Goal: Obtain resource: Obtain resource

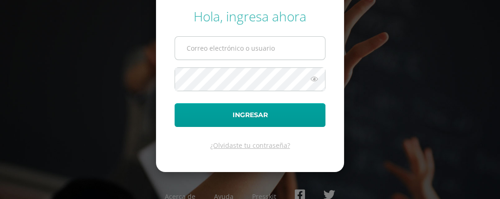
click at [234, 49] on input "text" at bounding box center [250, 48] width 150 height 23
type input "mvasquez16@colegioselshaddai.edu.gt"
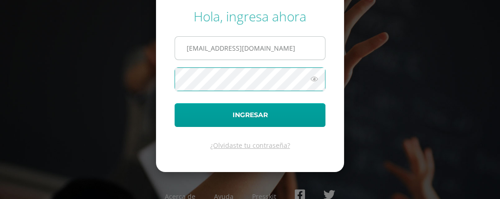
click at [175, 103] on button "Ingresar" at bounding box center [250, 115] width 151 height 24
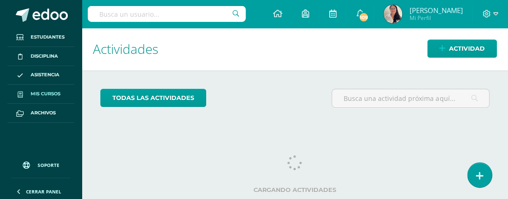
click at [46, 91] on span "Mis cursos" at bounding box center [46, 93] width 30 height 7
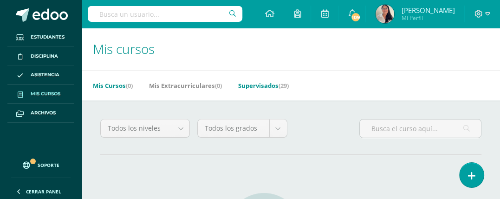
click at [275, 86] on link "Supervisados (29)" at bounding box center [263, 85] width 51 height 15
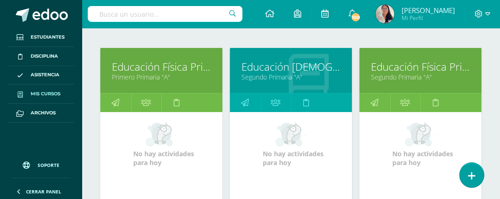
click at [152, 66] on link "Educación Física Pri 1" at bounding box center [161, 66] width 99 height 14
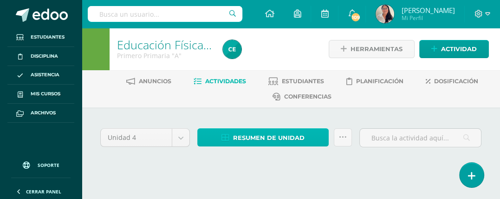
click at [269, 137] on span "Resumen de unidad" at bounding box center [269, 137] width 72 height 17
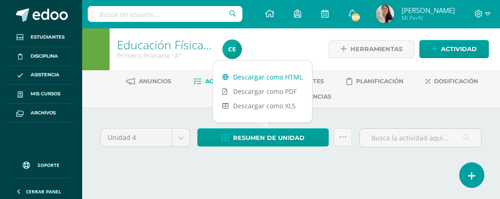
click at [273, 80] on link "Descargar como HTML" at bounding box center [262, 77] width 99 height 14
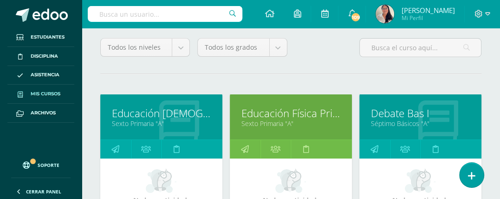
scroll to position [127, 0]
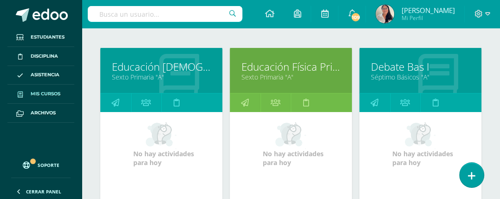
click at [271, 78] on link "Sexto Primaria "A"" at bounding box center [291, 76] width 99 height 9
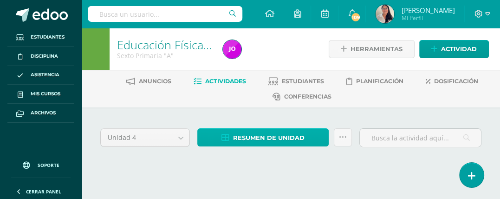
click at [273, 137] on span "Resumen de unidad" at bounding box center [269, 137] width 72 height 17
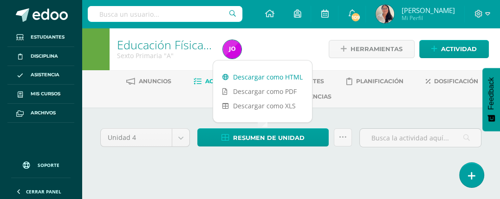
click at [278, 73] on link "Descargar como HTML" at bounding box center [262, 77] width 99 height 14
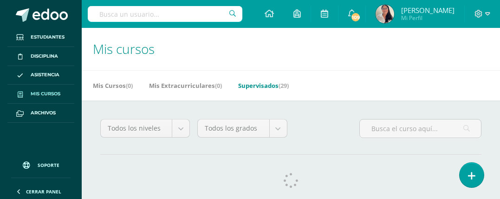
scroll to position [10, 0]
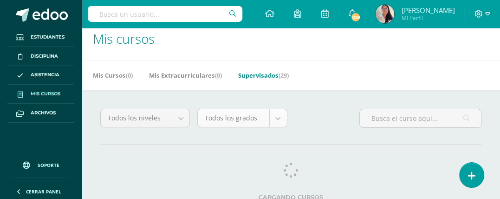
click at [278, 121] on body "Estudiantes Disciplina Asistencia Mis cursos Archivos Soporte Ayuda Reportar un…" at bounding box center [250, 106] width 500 height 233
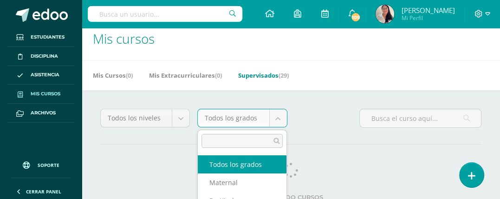
scroll to position [0, 0]
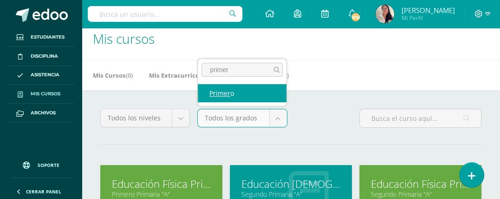
type input "primero"
select select "5"
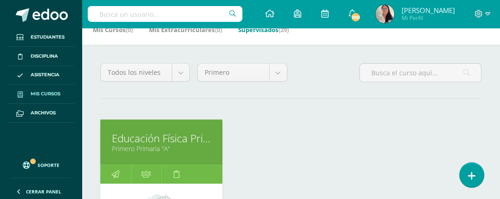
scroll to position [70, 0]
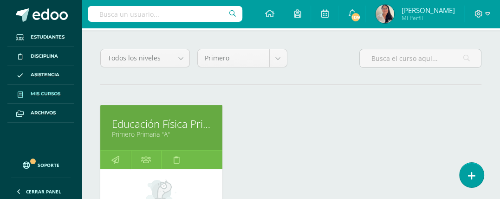
click at [144, 123] on link "Educación Física Pri 1" at bounding box center [161, 124] width 99 height 14
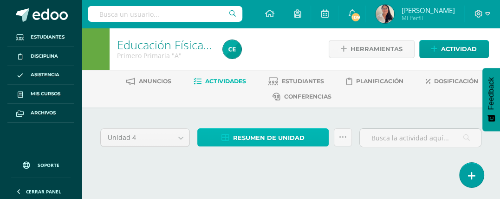
drag, startPoint x: 0, startPoint y: 0, endPoint x: 262, endPoint y: 136, distance: 295.0
click at [262, 136] on span "Resumen de unidad" at bounding box center [269, 137] width 72 height 17
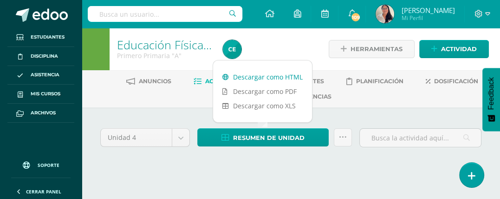
click at [282, 76] on link "Descargar como HTML" at bounding box center [262, 77] width 99 height 14
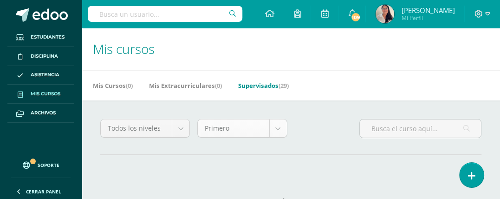
click at [273, 128] on body "Estudiantes Disciplina Asistencia Mis cursos Archivos Soporte Ayuda Reportar un…" at bounding box center [250, 117] width 500 height 235
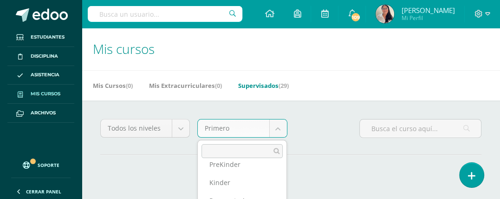
scroll to position [93, 0]
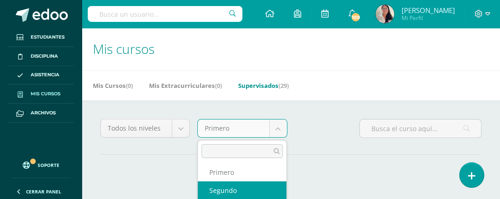
select select "6"
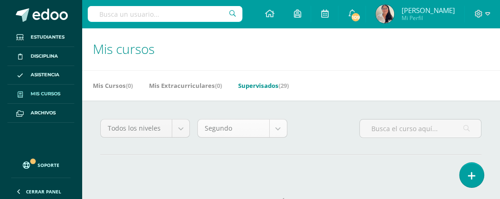
click at [234, 129] on body "Estudiantes Disciplina Asistencia Mis cursos Archivos Soporte Ayuda Reportar un…" at bounding box center [250, 117] width 500 height 235
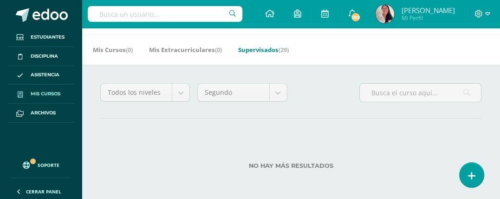
scroll to position [36, 0]
click at [239, 81] on body "Estudiantes Disciplina Asistencia Mis cursos Archivos Soporte Ayuda Reportar un…" at bounding box center [250, 81] width 500 height 235
click at [239, 94] on body "Estudiantes Disciplina Asistencia Mis cursos Archivos Soporte Ayuda Reportar un…" at bounding box center [250, 81] width 500 height 235
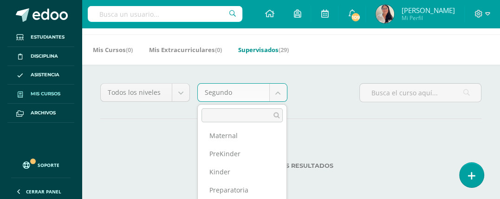
scroll to position [30, 0]
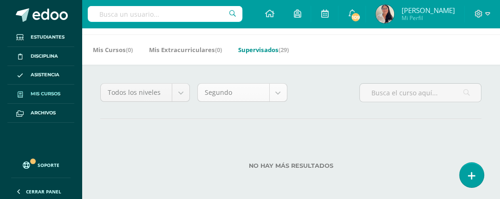
click at [239, 94] on body "Estudiantes Disciplina Asistencia Mis cursos Archivos Soporte Ayuda Reportar un…" at bounding box center [250, 81] width 500 height 235
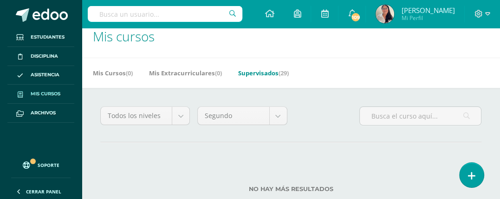
scroll to position [0, 0]
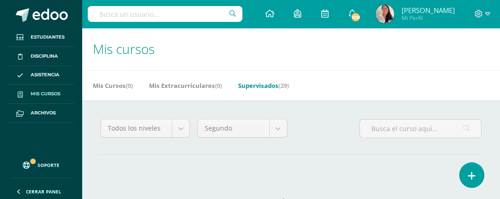
click at [264, 131] on body "Estudiantes Disciplina Asistencia Mis cursos Archivos Soporte Ayuda Reportar un…" at bounding box center [250, 117] width 500 height 235
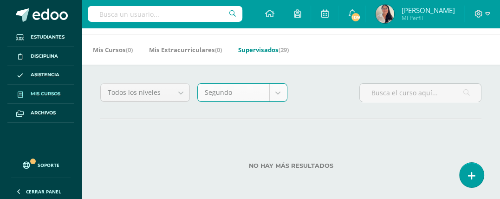
scroll to position [36, 0]
click at [108, 50] on link "Mis Cursos (0)" at bounding box center [113, 49] width 40 height 15
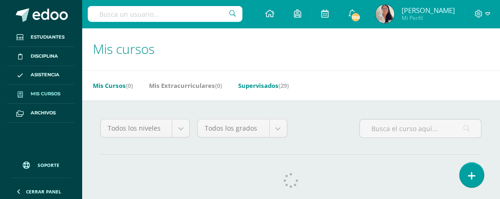
drag, startPoint x: 0, startPoint y: 0, endPoint x: 259, endPoint y: 85, distance: 272.6
click at [259, 85] on link "Supervisados (29)" at bounding box center [263, 85] width 51 height 15
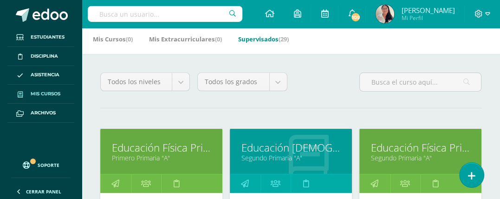
scroll to position [93, 0]
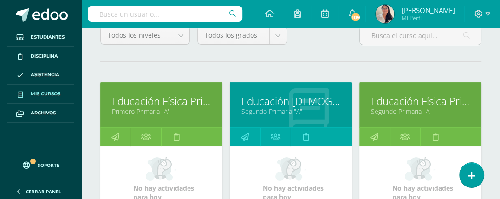
click at [433, 103] on link "Educación Física Pri 2" at bounding box center [420, 101] width 99 height 14
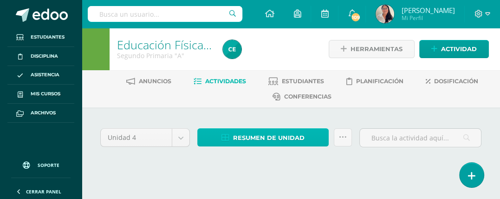
click at [275, 142] on span "Resumen de unidad" at bounding box center [269, 137] width 72 height 17
click at [237, 140] on span "Resumen de unidad" at bounding box center [269, 137] width 72 height 17
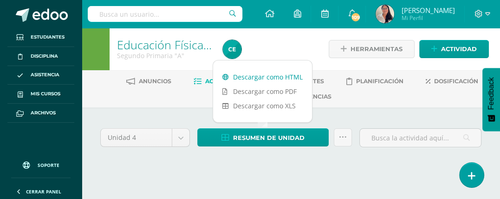
click at [295, 80] on link "Descargar como HTML" at bounding box center [262, 77] width 99 height 14
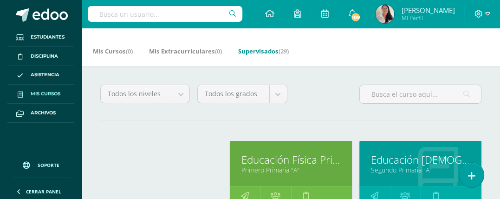
scroll to position [93, 0]
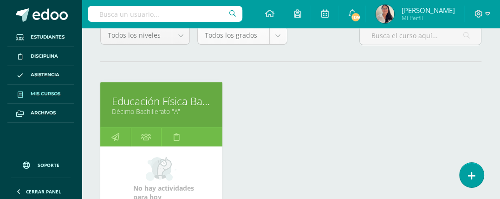
click at [277, 33] on body "Estudiantes Disciplina Asistencia Mis cursos Archivos Soporte Ayuda Reportar un…" at bounding box center [250, 111] width 500 height 409
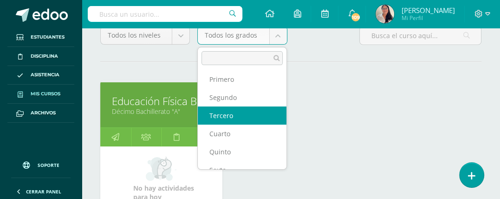
select select "7"
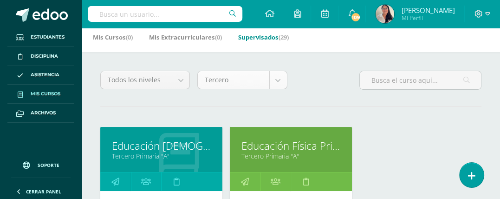
scroll to position [93, 0]
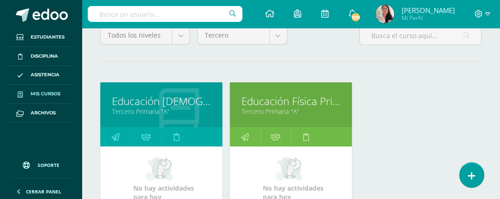
click at [281, 114] on link "Tercero Primaria "A"" at bounding box center [291, 111] width 99 height 9
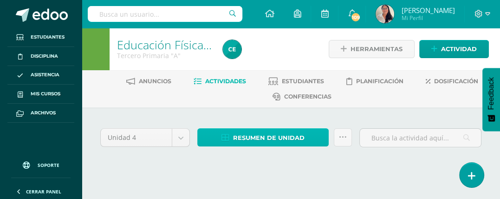
click at [273, 139] on span "Resumen de unidad" at bounding box center [269, 137] width 72 height 17
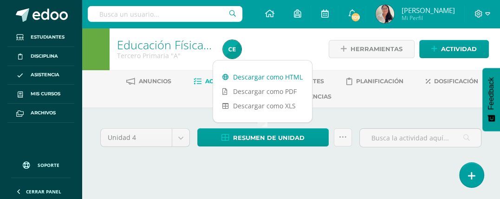
click at [275, 80] on link "Descargar como HTML" at bounding box center [262, 77] width 99 height 14
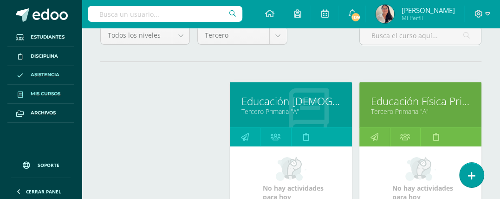
scroll to position [36, 0]
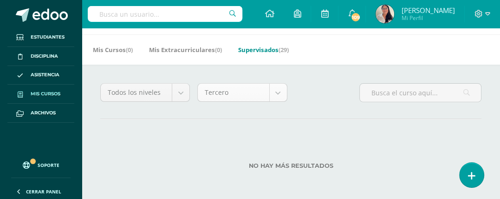
click at [282, 91] on body "Estudiantes Disciplina Asistencia Mis cursos Archivos Soporte Ayuda Reportar un…" at bounding box center [250, 81] width 500 height 235
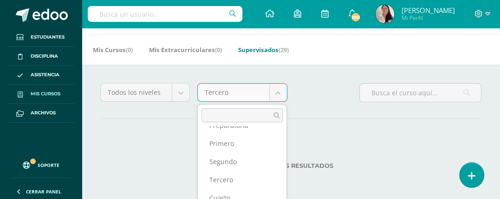
scroll to position [132, 0]
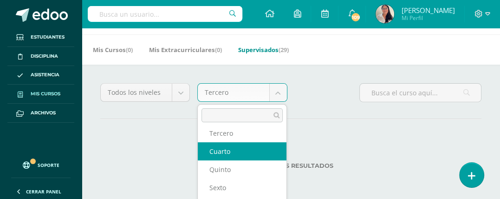
select select "8"
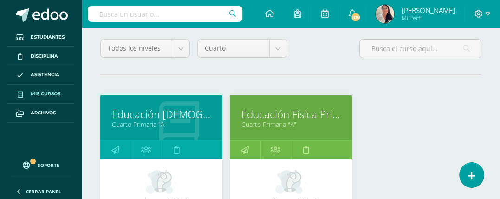
scroll to position [93, 0]
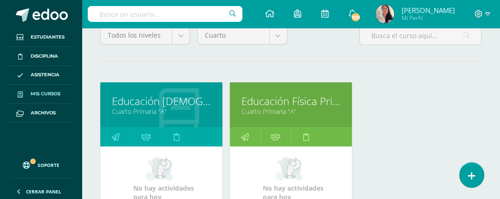
click at [293, 103] on link "Educación Física Pri 4" at bounding box center [291, 101] width 99 height 14
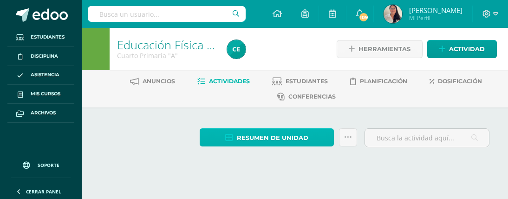
click at [273, 140] on span "Resumen de unidad" at bounding box center [273, 137] width 72 height 17
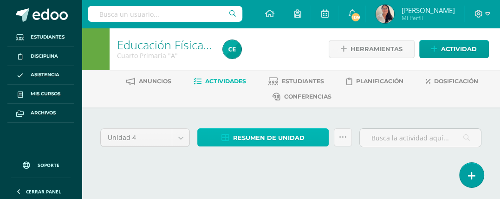
click at [274, 137] on span "Resumen de unidad" at bounding box center [269, 137] width 72 height 17
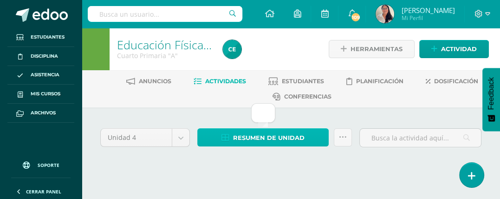
click at [263, 136] on span "Resumen de unidad" at bounding box center [269, 137] width 72 height 17
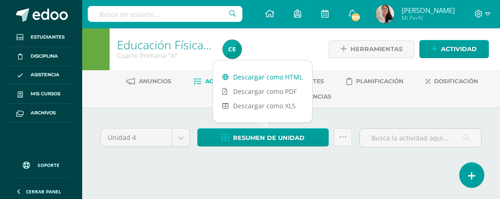
click at [300, 73] on link "Descargar como HTML" at bounding box center [262, 77] width 99 height 14
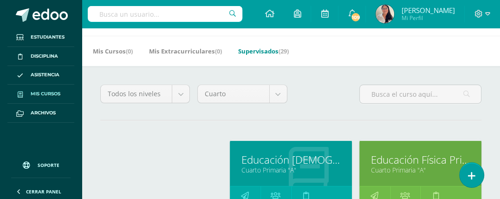
click at [413, 166] on link "Cuarto Primaria "A"" at bounding box center [420, 169] width 99 height 9
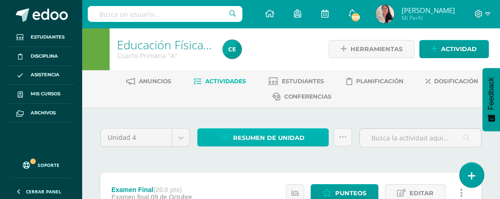
click at [274, 138] on span "Resumen de unidad" at bounding box center [269, 137] width 72 height 17
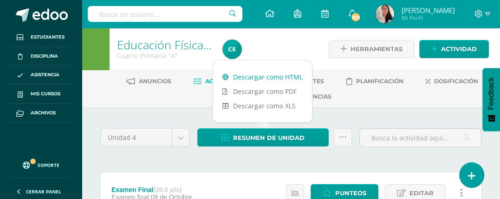
click at [294, 74] on link "Descargar como HTML" at bounding box center [262, 77] width 99 height 14
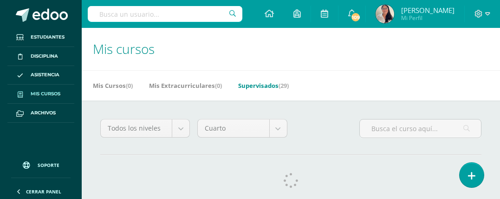
click at [279, 131] on div "Todos los niveles Todos los niveles Básicos PrePrimaria Primaria Bachillerato C…" at bounding box center [291, 166] width 418 height 133
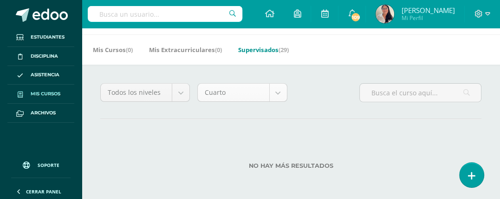
scroll to position [36, 0]
click at [279, 38] on div "Mis Cursos (0) Mis Extracurriculares (0) Supervisados (29)" at bounding box center [302, 49] width 441 height 30
click at [277, 91] on body "Estudiantes Disciplina Asistencia Mis cursos Archivos Soporte Ayuda Reportar un…" at bounding box center [250, 81] width 500 height 235
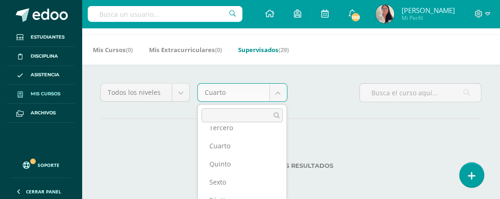
scroll to position [150, 0]
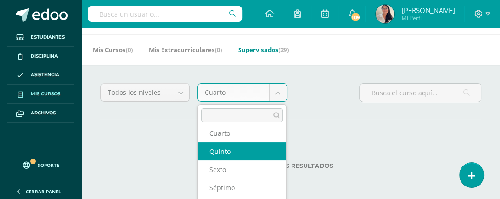
select select "9"
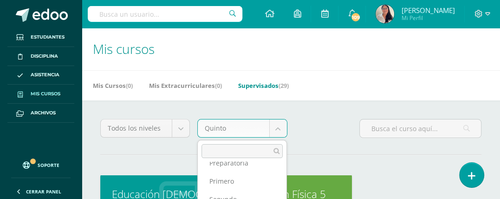
scroll to position [76, 0]
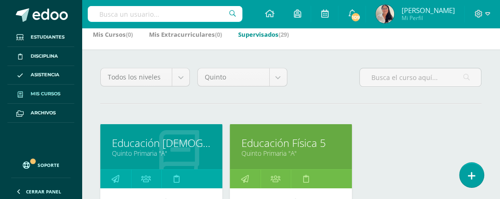
scroll to position [93, 0]
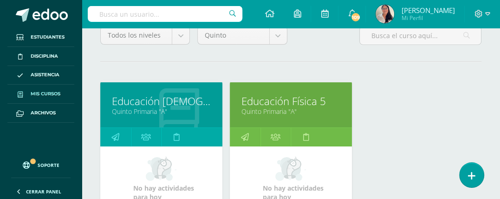
click at [271, 108] on link "Quinto Primaria "A"" at bounding box center [291, 111] width 99 height 9
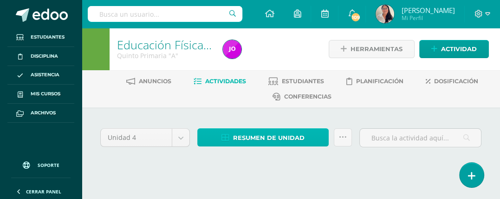
click at [262, 137] on span "Resumen de unidad" at bounding box center [269, 137] width 72 height 17
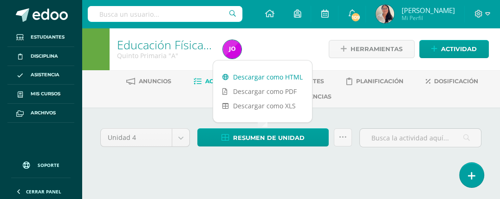
click at [249, 75] on link "Descargar como HTML" at bounding box center [262, 77] width 99 height 14
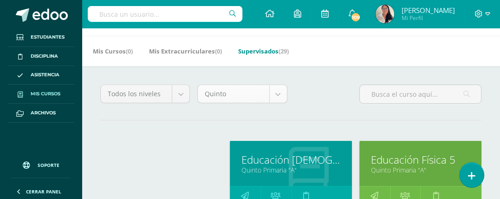
click at [275, 93] on body "Estudiantes Disciplina Asistencia Mis cursos Archivos Soporte Ayuda Reportar un…" at bounding box center [250, 170] width 500 height 409
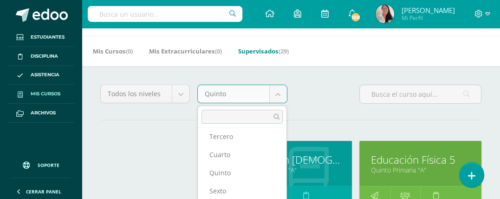
scroll to position [177, 0]
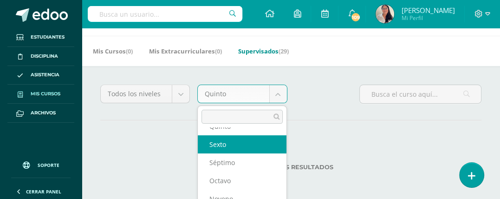
select select "10"
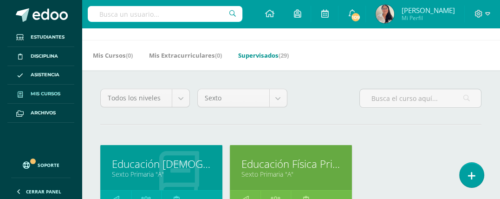
scroll to position [46, 0]
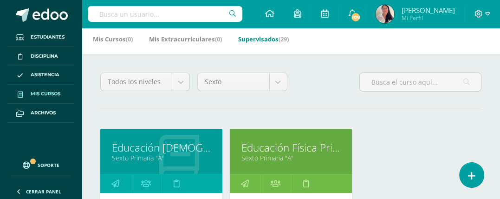
click at [260, 145] on link "Educación Física Pri 6" at bounding box center [291, 147] width 99 height 14
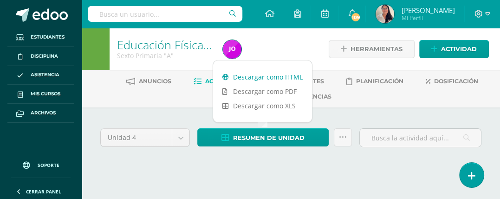
click at [270, 77] on link "Descargar como HTML" at bounding box center [262, 77] width 99 height 14
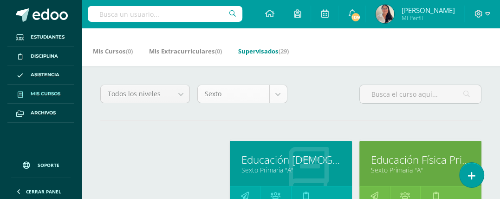
click at [275, 95] on body "Estudiantes Disciplina Asistencia Mis cursos Archivos Soporte Ayuda Reportar un…" at bounding box center [250, 170] width 500 height 409
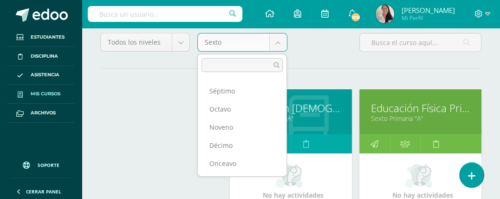
scroll to position [127, 0]
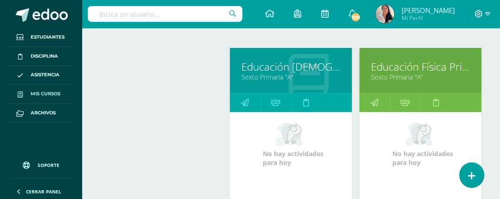
select select "11"
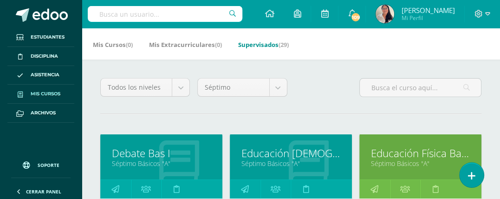
scroll to position [93, 0]
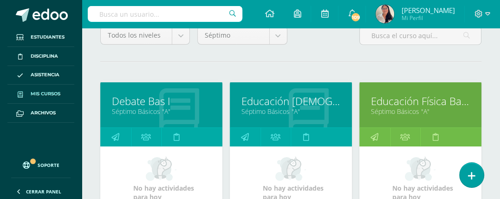
click at [396, 105] on link "Educación Física Bas I" at bounding box center [420, 101] width 99 height 14
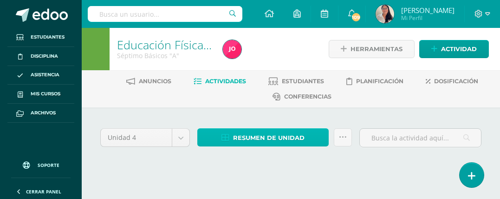
click at [266, 137] on span "Resumen de unidad" at bounding box center [269, 137] width 72 height 17
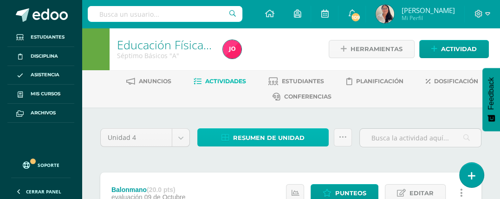
click at [266, 137] on span "Resumen de unidad" at bounding box center [269, 137] width 72 height 17
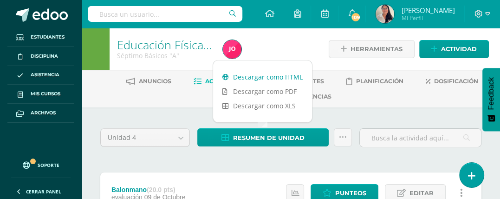
click at [285, 77] on link "Descargar como HTML" at bounding box center [262, 77] width 99 height 14
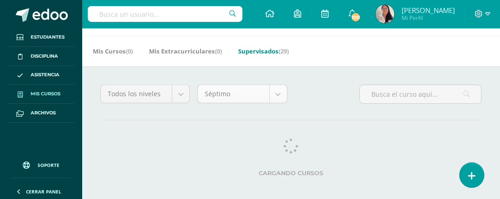
scroll to position [34, 0]
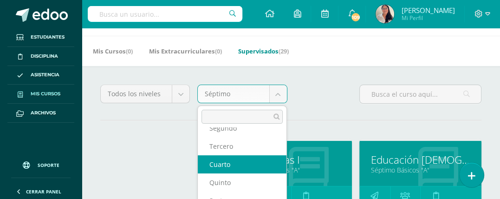
scroll to position [197, 0]
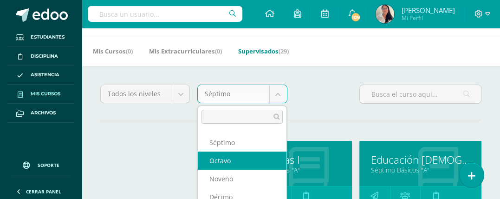
select select "12"
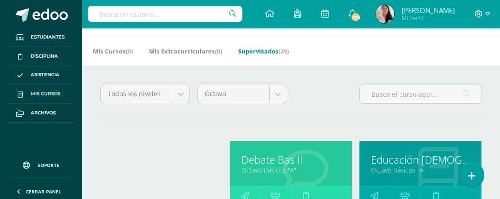
click at [404, 169] on link "Octavo Básicos "A"" at bounding box center [420, 169] width 99 height 9
click at [240, 162] on div "Debate Bas II Octavo Básicos "A"" at bounding box center [291, 163] width 122 height 45
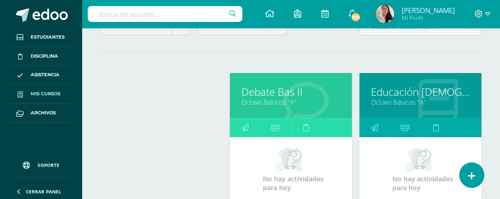
scroll to position [127, 0]
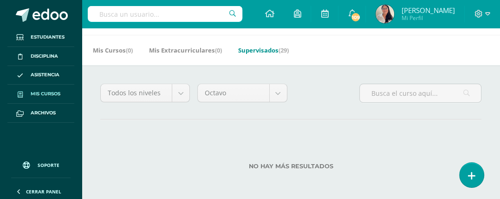
scroll to position [36, 0]
click at [274, 93] on body "Estudiantes Disciplina Asistencia Mis cursos Archivos Soporte Ayuda Reportar un…" at bounding box center [250, 81] width 500 height 235
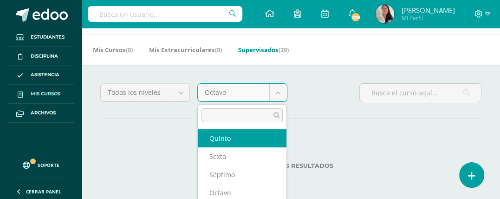
scroll to position [197, 0]
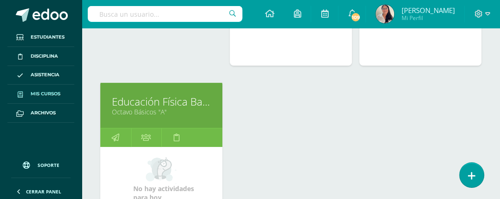
scroll to position [36, 0]
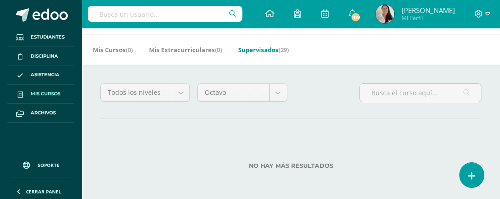
click at [133, 105] on div "Todos los niveles Todos los niveles Básicos PrePrimaria [GEOGRAPHIC_DATA] Bachi…" at bounding box center [145, 96] width 97 height 26
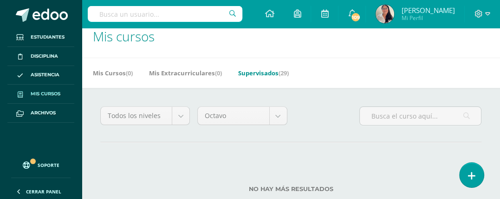
scroll to position [0, 0]
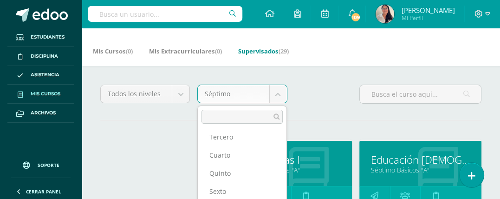
scroll to position [197, 0]
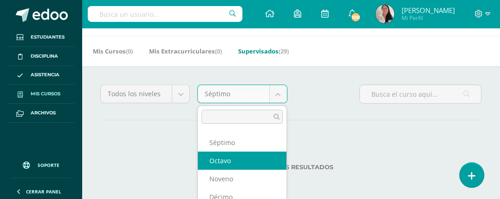
select select "12"
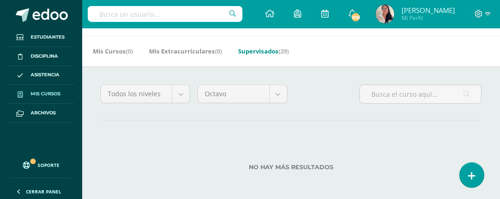
click at [195, 152] on div "No hay más resultados" at bounding box center [290, 159] width 381 height 43
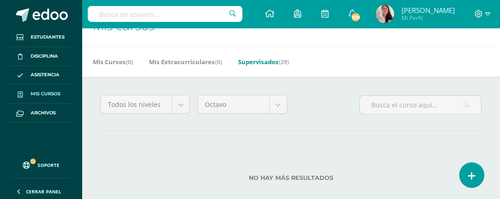
scroll to position [36, 0]
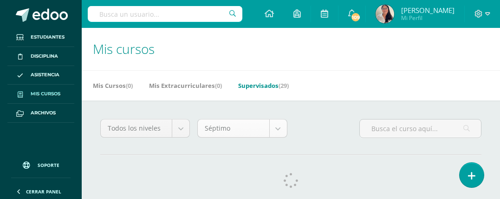
scroll to position [34, 0]
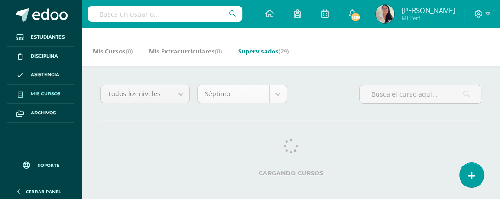
click at [276, 96] on body "Estudiantes Disciplina Asistencia Mis cursos Archivos Soporte Ayuda Reportar un…" at bounding box center [250, 82] width 500 height 233
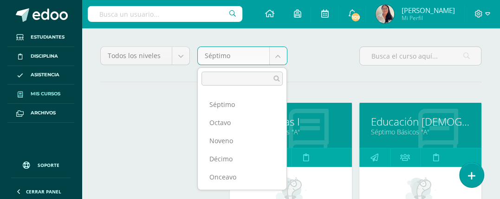
scroll to position [81, 0]
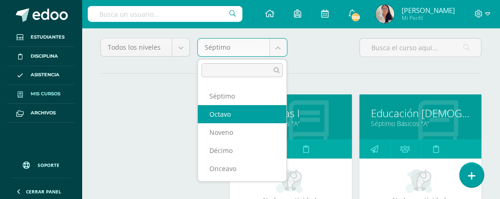
select select "12"
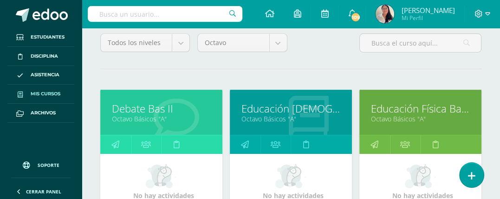
scroll to position [93, 0]
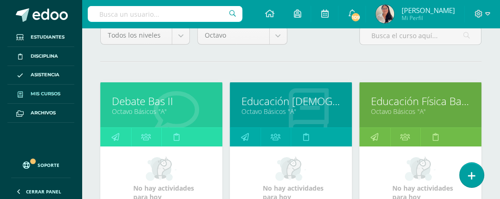
click at [396, 110] on link "Octavo Básicos "A"" at bounding box center [420, 111] width 99 height 9
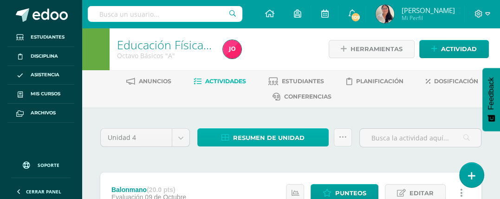
drag, startPoint x: 0, startPoint y: 0, endPoint x: 248, endPoint y: 141, distance: 285.8
click at [248, 141] on span "Resumen de unidad" at bounding box center [269, 137] width 72 height 17
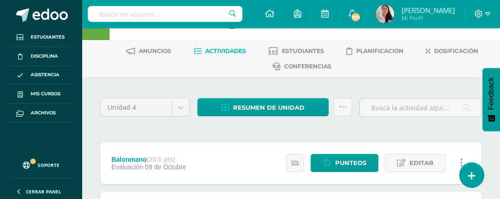
scroll to position [46, 0]
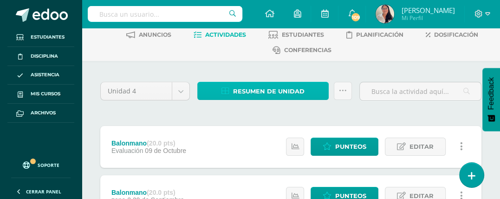
click at [273, 92] on span "Resumen de unidad" at bounding box center [269, 91] width 72 height 17
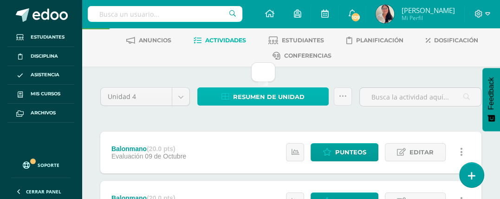
scroll to position [0, 0]
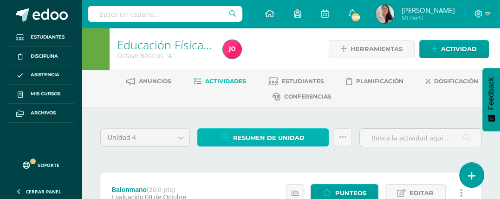
click at [307, 140] on link "Resumen de unidad" at bounding box center [262, 137] width 131 height 18
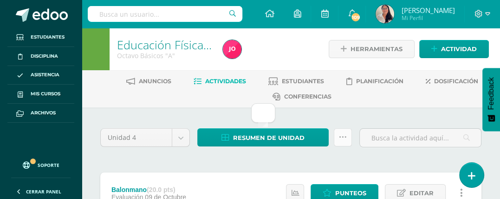
click at [341, 137] on icon at bounding box center [343, 137] width 8 height 8
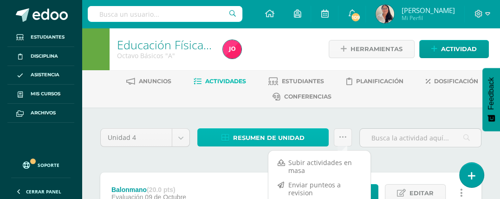
click at [285, 134] on span "Resumen de unidad" at bounding box center [269, 137] width 72 height 17
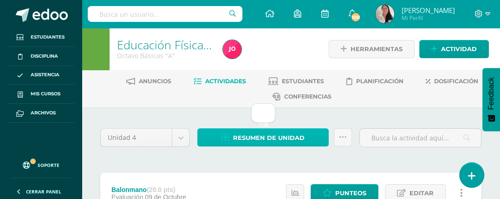
click at [285, 134] on span "Resumen de unidad" at bounding box center [269, 137] width 72 height 17
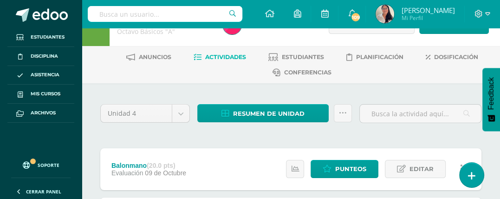
scroll to position [46, 0]
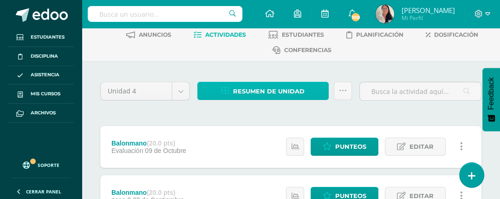
click at [277, 93] on span "Resumen de unidad" at bounding box center [269, 91] width 72 height 17
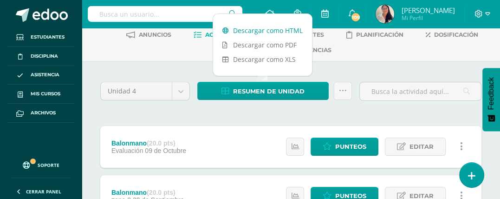
click at [282, 33] on link "Descargar como HTML" at bounding box center [262, 30] width 99 height 14
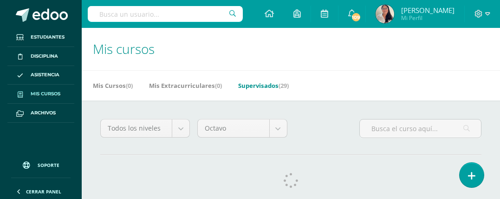
click at [281, 131] on body "Estudiantes Disciplina Asistencia Mis cursos Archivos Soporte Ayuda Reportar un…" at bounding box center [250, 116] width 500 height 233
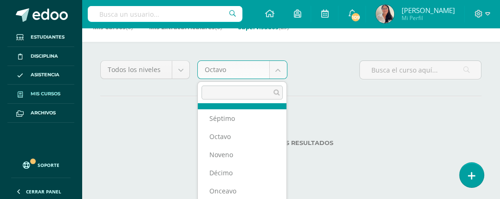
scroll to position [63, 0]
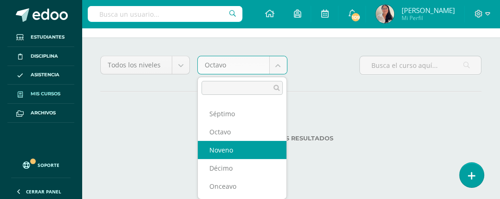
select select "13"
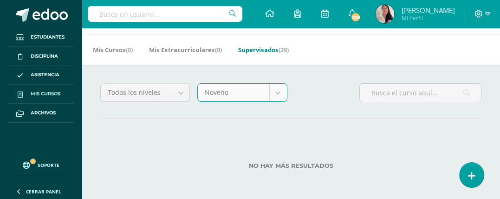
scroll to position [36, 0]
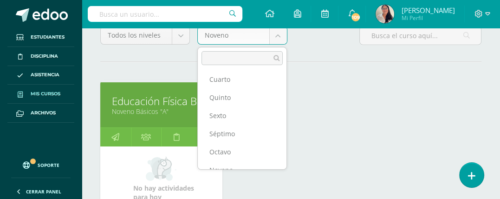
scroll to position [197, 0]
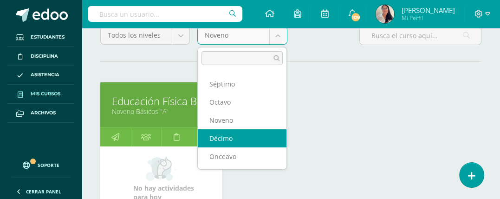
select select "14"
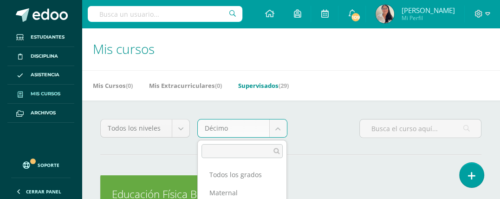
scroll to position [175, 0]
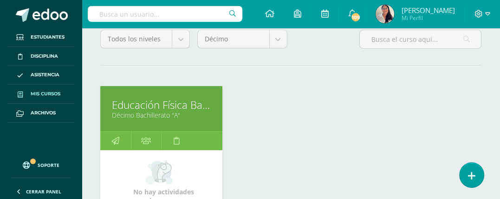
scroll to position [93, 0]
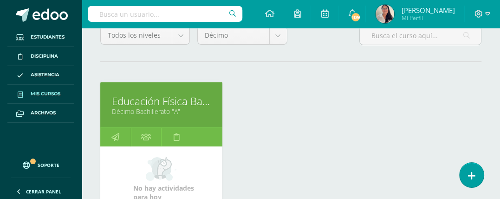
click at [139, 108] on link "Décimo Bachillerato "A"" at bounding box center [161, 111] width 99 height 9
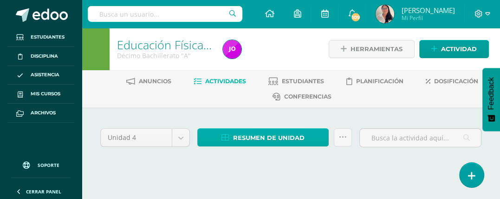
click at [272, 134] on span "Resumen de unidad" at bounding box center [269, 137] width 72 height 17
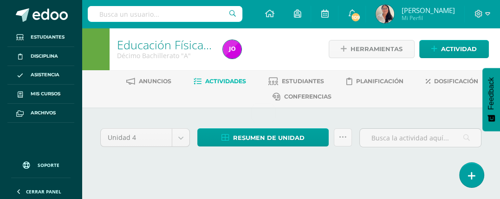
click at [271, 191] on html "Estudiantes Disciplina Asistencia Mis cursos Archivos Soporte Ayuda Reportar un…" at bounding box center [250, 95] width 500 height 191
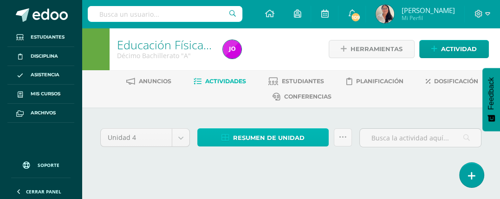
click at [256, 140] on span "Resumen de unidad" at bounding box center [269, 137] width 72 height 17
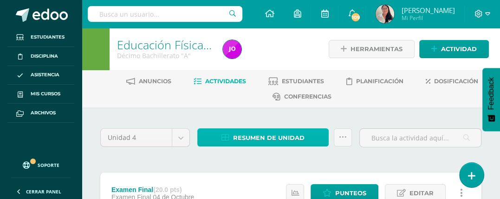
click at [236, 139] on span "Resumen de unidad" at bounding box center [269, 137] width 72 height 17
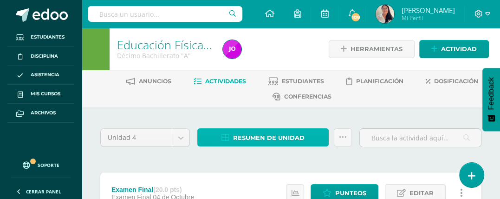
click at [257, 136] on span "Resumen de unidad" at bounding box center [269, 137] width 72 height 17
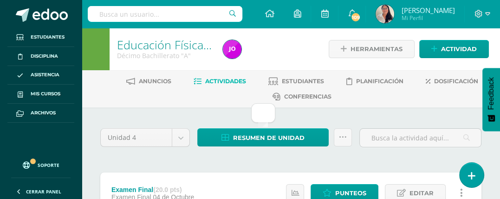
click at [239, 146] on div "Resumen de unidad Subir actividades en masa Enviar punteos a revision Historial…" at bounding box center [275, 141] width 162 height 26
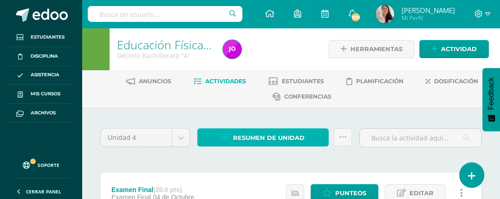
click at [244, 140] on span "Resumen de unidad" at bounding box center [269, 137] width 72 height 17
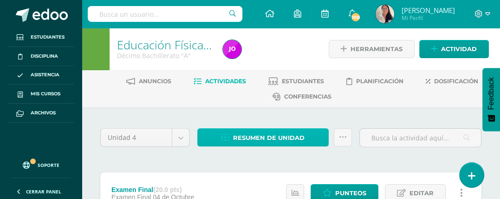
click at [258, 136] on span "Resumen de unidad" at bounding box center [269, 137] width 72 height 17
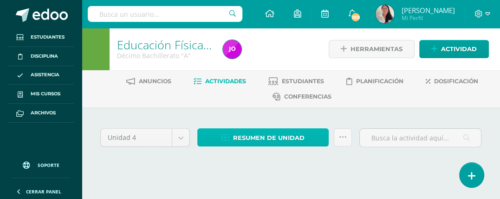
click at [251, 140] on span "Resumen de unidad" at bounding box center [269, 137] width 72 height 17
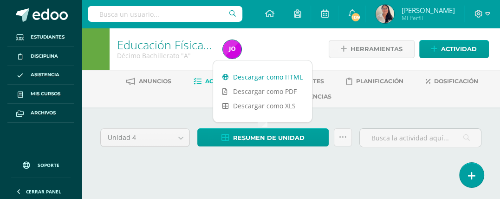
click at [265, 78] on link "Descargar como HTML" at bounding box center [262, 77] width 99 height 14
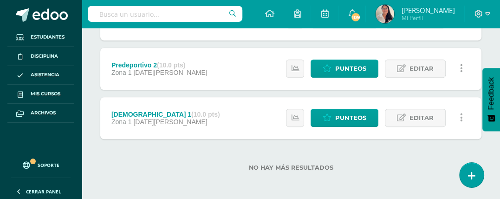
scroll to position [470, 0]
